Goal: Check status: Check status

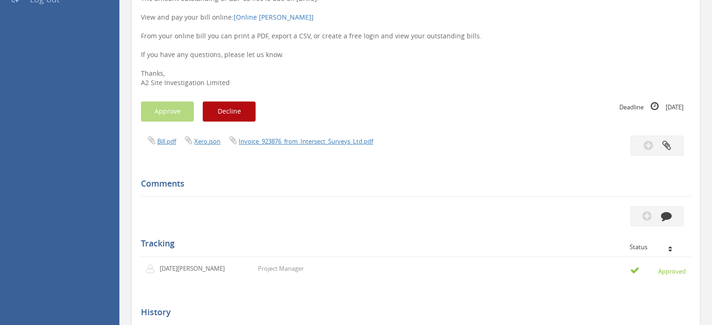
scroll to position [234, 0]
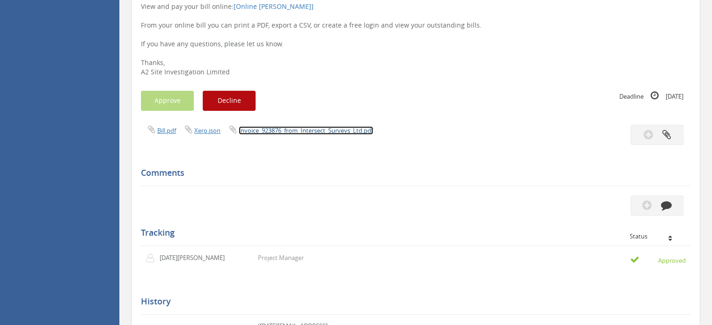
click at [277, 131] on link "Invoice_923876_from_Intersect_Surveys_Ltd.pdf" at bounding box center [306, 130] width 134 height 8
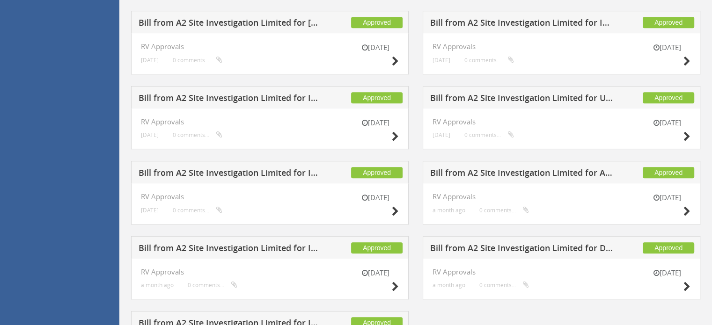
scroll to position [694, 0]
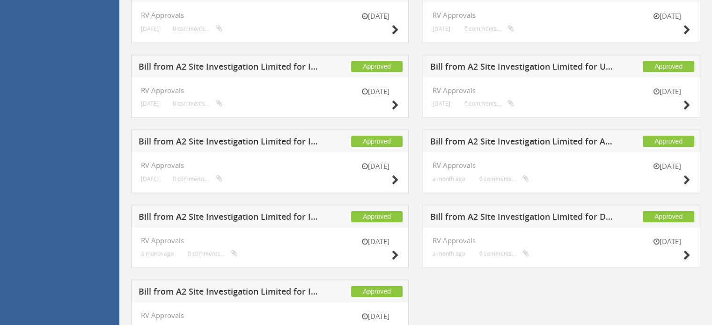
click at [556, 213] on h5 "Bill from A2 Site Investigation Limited for Drilling Supplies" at bounding box center [522, 218] width 184 height 12
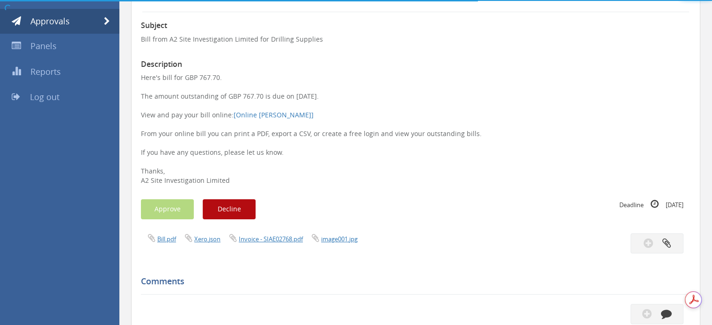
scroll to position [399, 0]
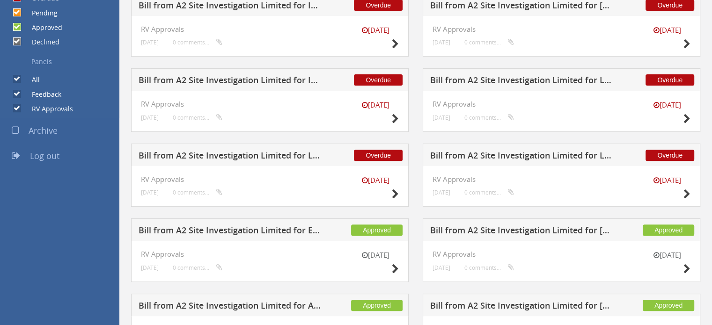
scroll to position [273, 0]
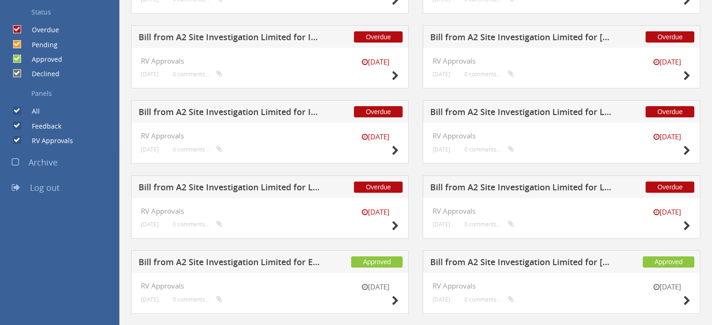
click at [271, 187] on h5 "Bill from A2 Site Investigation Limited for Lakedale Hire" at bounding box center [230, 189] width 184 height 12
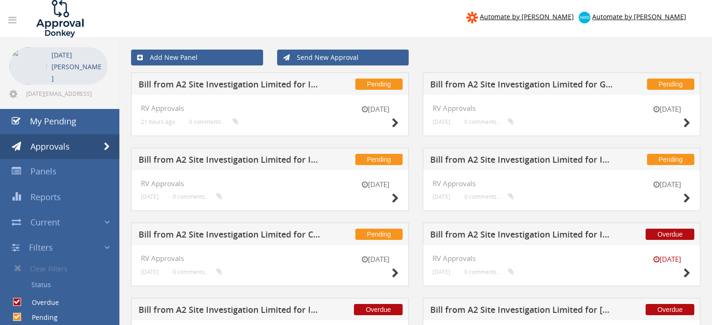
click at [569, 159] on h5 "Bill from A2 Site Investigation Limited for Intersect Surveys" at bounding box center [522, 161] width 184 height 12
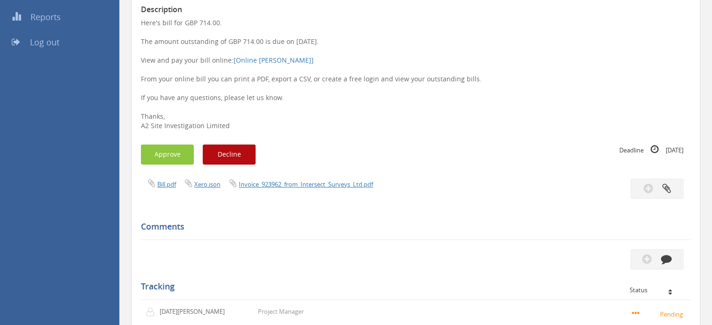
scroll to position [187, 0]
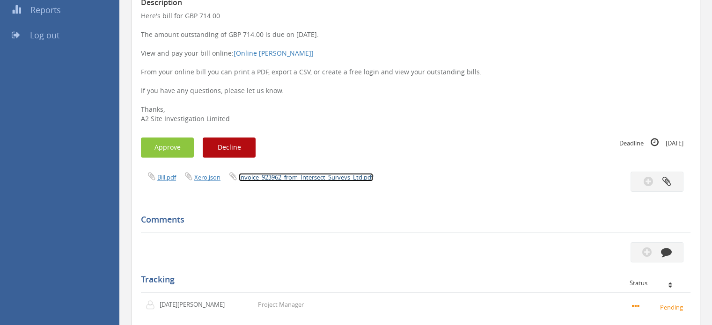
click at [278, 173] on link "Invoice_923962_from_Intersect_Surveys_Ltd.pdf" at bounding box center [306, 177] width 134 height 8
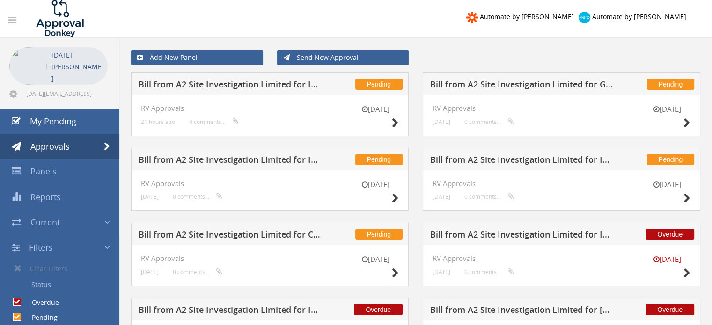
scroll to position [187, 0]
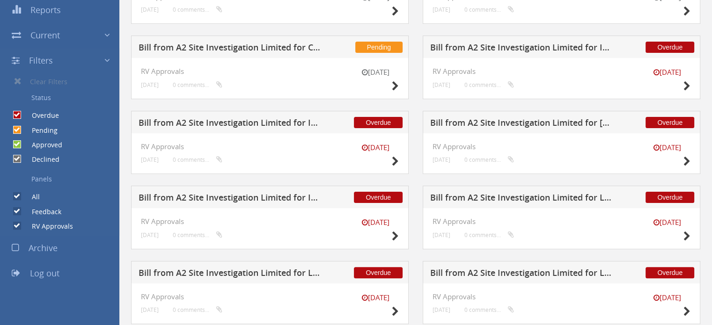
click at [290, 123] on h5 "Bill from A2 Site Investigation Limited for Intersect Surveys" at bounding box center [230, 124] width 184 height 12
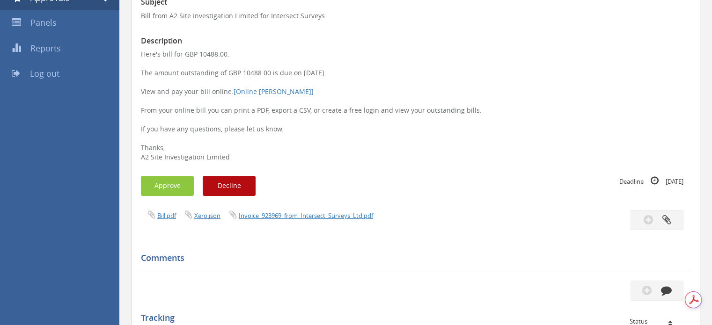
scroll to position [94, 0]
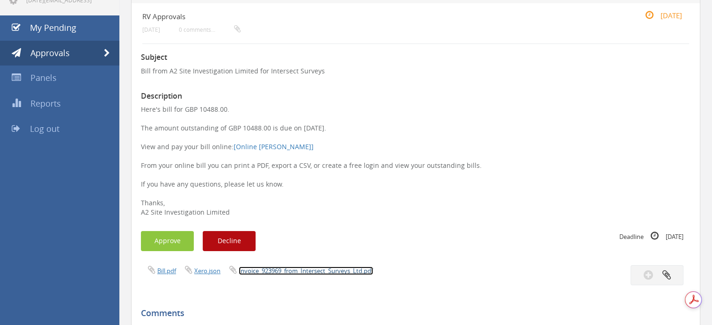
click at [308, 269] on link "Invoice_923969_from_Intersect_Surveys_Ltd.pdf" at bounding box center [306, 271] width 134 height 8
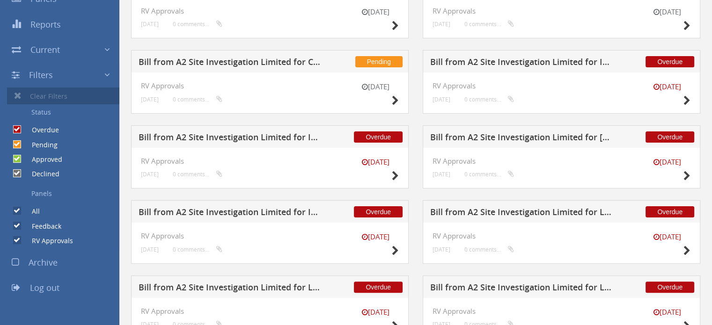
scroll to position [179, 0]
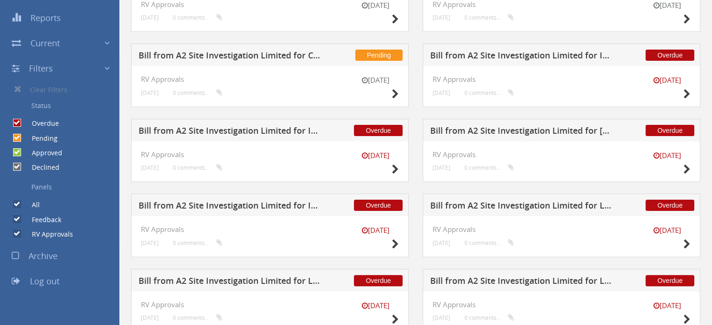
click at [51, 150] on label "Approved" at bounding box center [42, 152] width 40 height 9
click at [19, 150] on input "Approved" at bounding box center [16, 153] width 6 height 6
checkbox input "false"
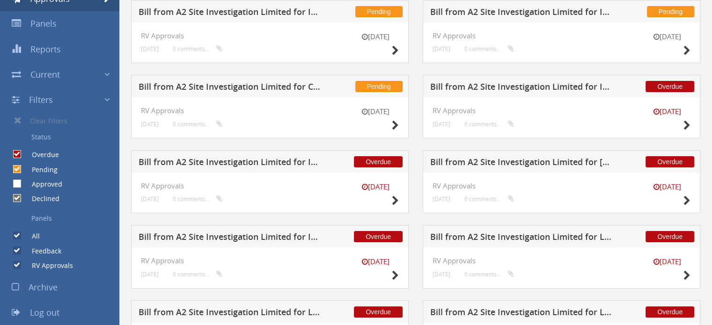
scroll to position [291, 0]
